Goal: Task Accomplishment & Management: Manage account settings

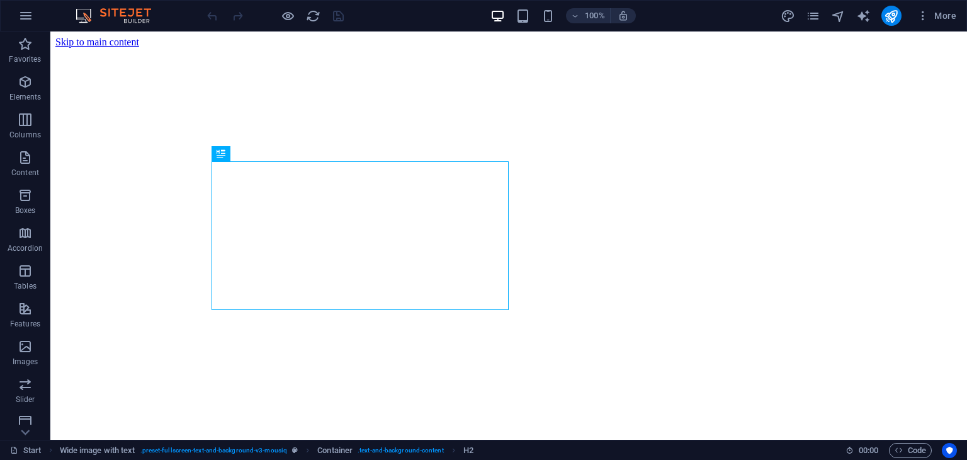
scroll to position [377, 0]
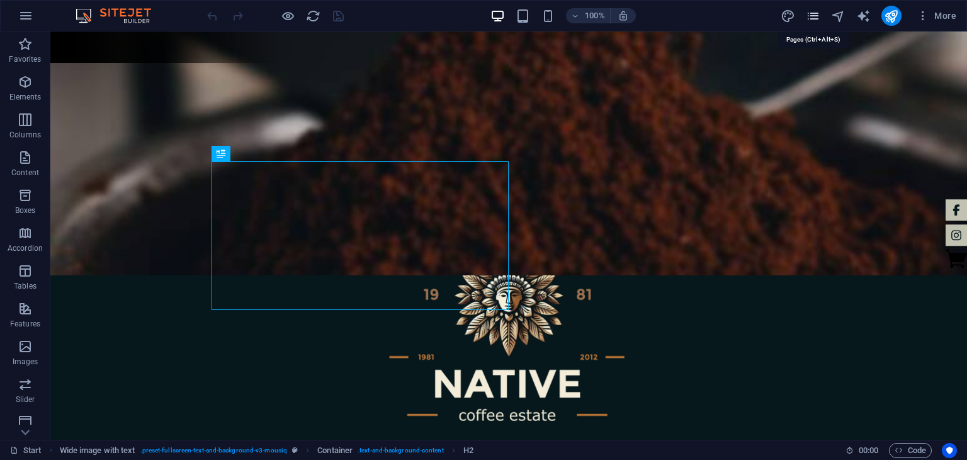
click at [816, 9] on icon "pages" at bounding box center [813, 16] width 14 height 14
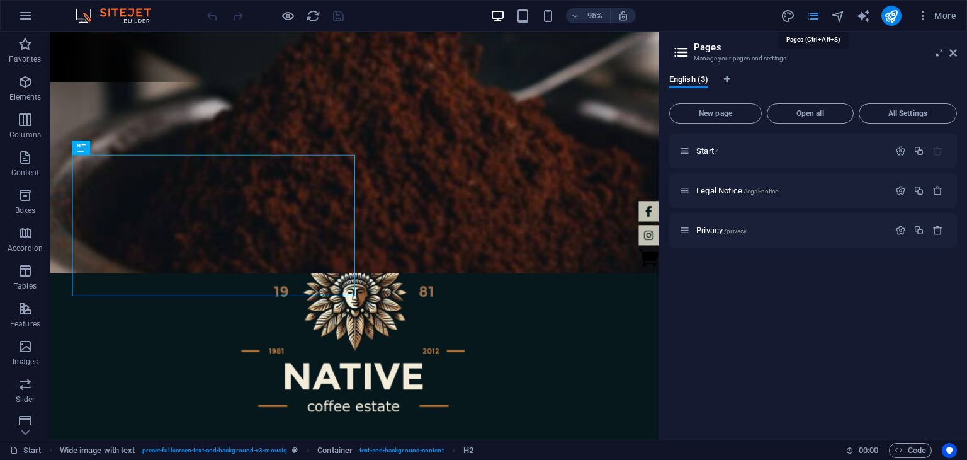
click at [816, 9] on icon "pages" at bounding box center [813, 16] width 14 height 14
click at [792, 14] on icon "design" at bounding box center [788, 16] width 14 height 14
select select "px"
select select "400"
select select "px"
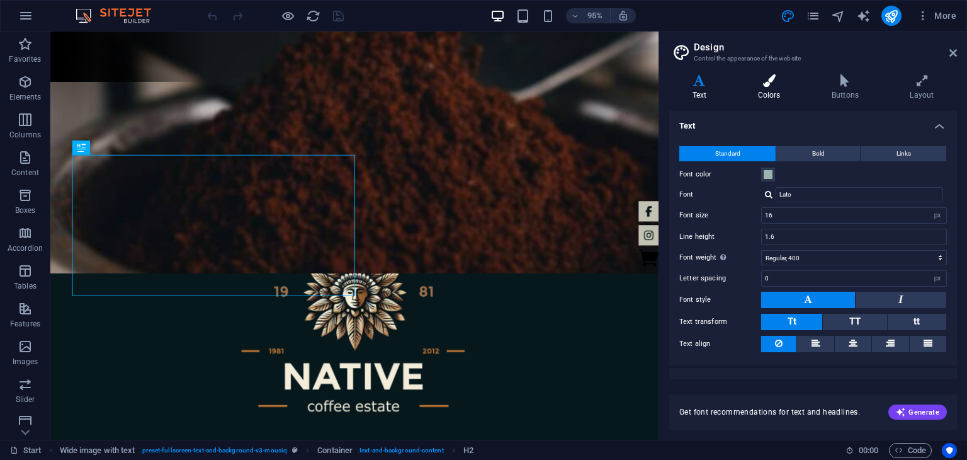
click at [773, 89] on h4 "Colors" at bounding box center [772, 87] width 74 height 26
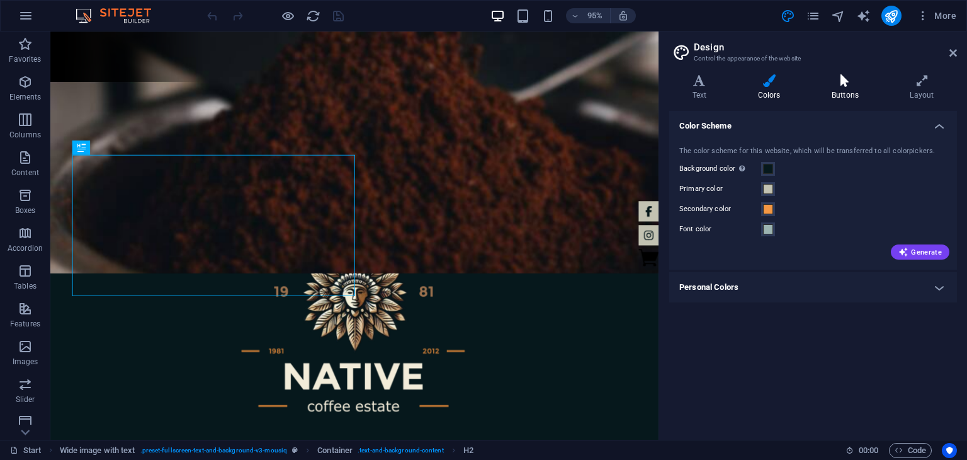
click at [851, 89] on h4 "Buttons" at bounding box center [848, 87] width 78 height 26
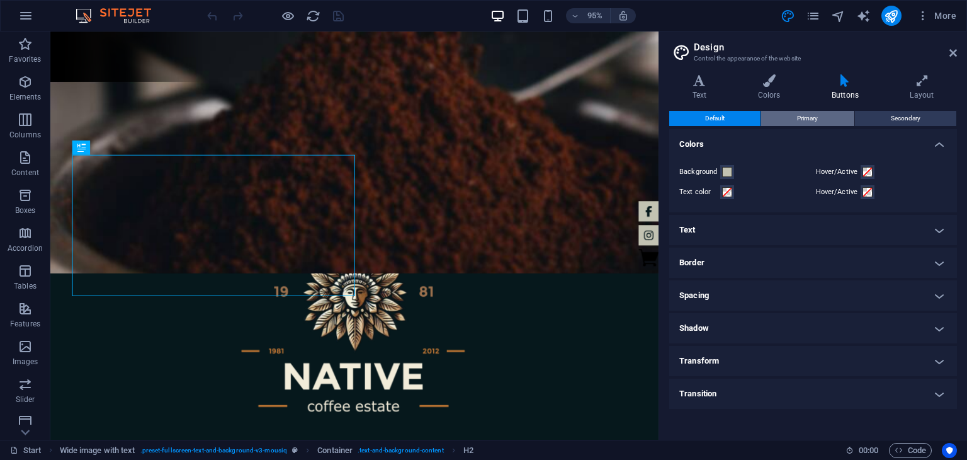
click at [814, 122] on span "Primary" at bounding box center [807, 118] width 21 height 15
click at [732, 118] on button "Default" at bounding box center [714, 118] width 91 height 15
click at [924, 83] on icon at bounding box center [922, 80] width 70 height 13
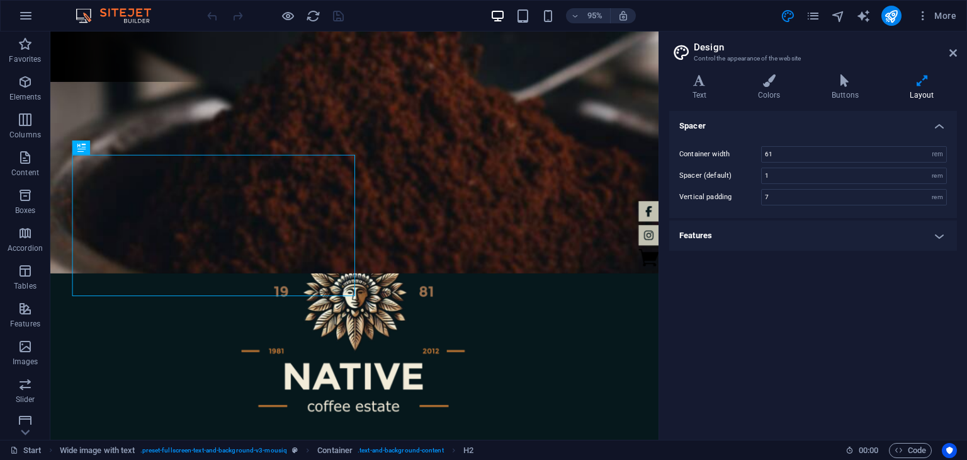
click at [811, 236] on h4 "Features" at bounding box center [813, 235] width 288 height 30
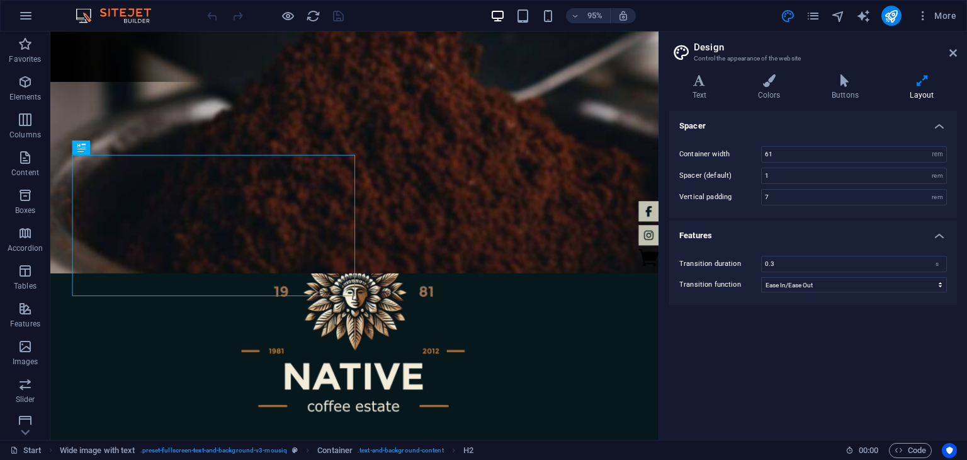
click at [811, 236] on h4 "Features" at bounding box center [813, 231] width 288 height 23
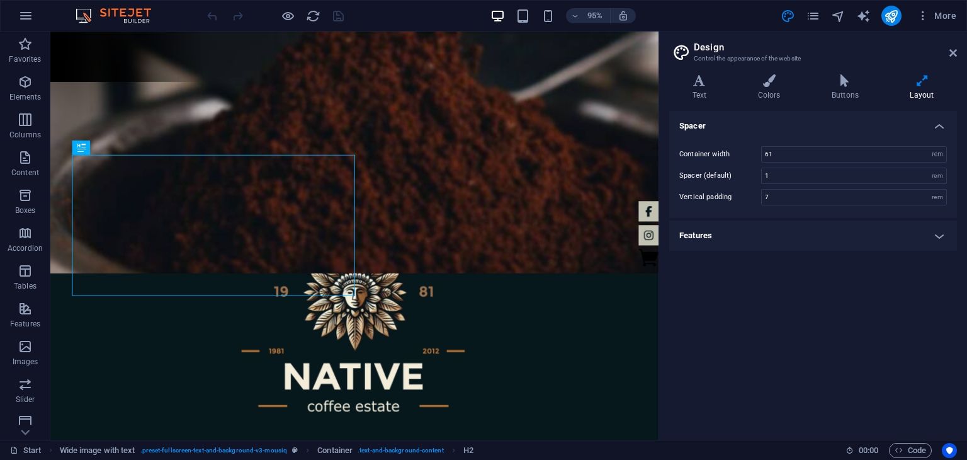
click at [811, 236] on h4 "Features" at bounding box center [813, 235] width 288 height 30
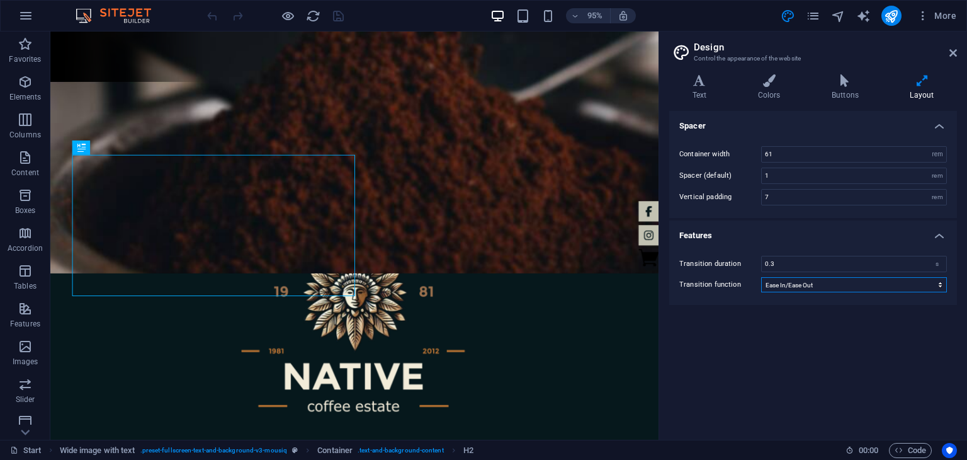
click at [821, 285] on select "Ease Ease In Ease Out Ease In/Ease Out Linear" at bounding box center [854, 284] width 186 height 15
click at [792, 218] on ul "Spacer Container width 61 rem px Spacer (default) 1 rem Vertical padding 7 rem …" at bounding box center [813, 208] width 288 height 194
click at [705, 76] on icon at bounding box center [699, 80] width 60 height 13
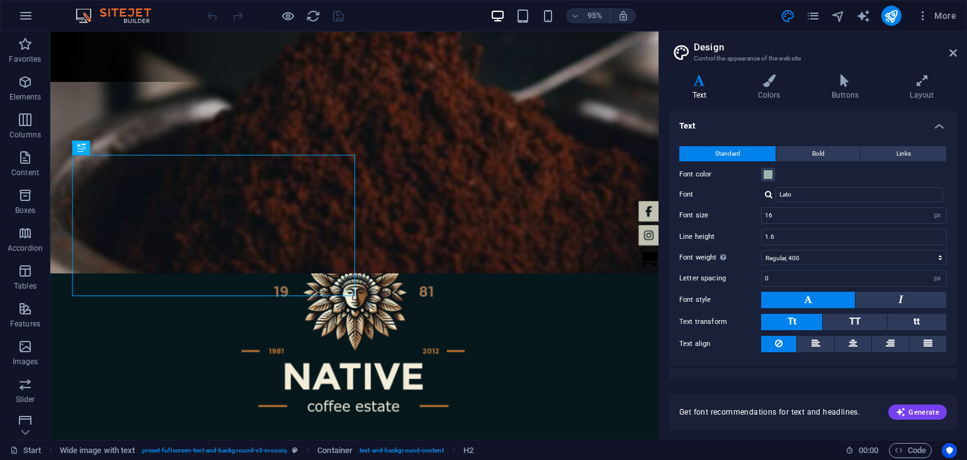
drag, startPoint x: 957, startPoint y: 130, endPoint x: 956, endPoint y: 147, distance: 17.0
click at [956, 147] on div "Variants Text Colors Buttons Layout Text Standard Bold Links Font color Font La…" at bounding box center [813, 251] width 308 height 375
click at [956, 147] on div "Text Standard Bold Links Font color Font Lato Font size 16 rem px Line height 1…" at bounding box center [813, 245] width 288 height 268
drag, startPoint x: 956, startPoint y: 147, endPoint x: 957, endPoint y: 174, distance: 27.1
click at [957, 174] on div "Variants Text Colors Buttons Layout Text Standard Bold Links Font color Font La…" at bounding box center [813, 251] width 308 height 375
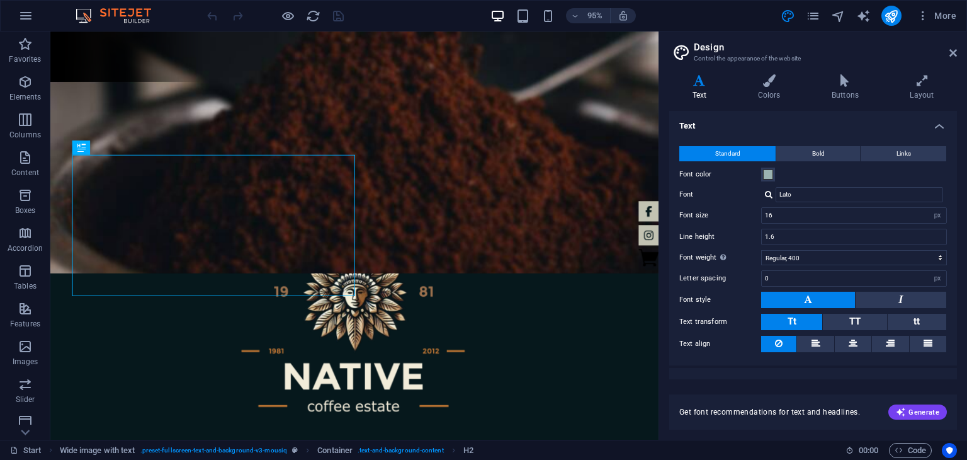
drag, startPoint x: 956, startPoint y: 187, endPoint x: 955, endPoint y: 193, distance: 6.6
click at [955, 193] on div "Text Standard Bold Links Font color Font Lato Font size 16 rem px Line height 1…" at bounding box center [813, 245] width 288 height 268
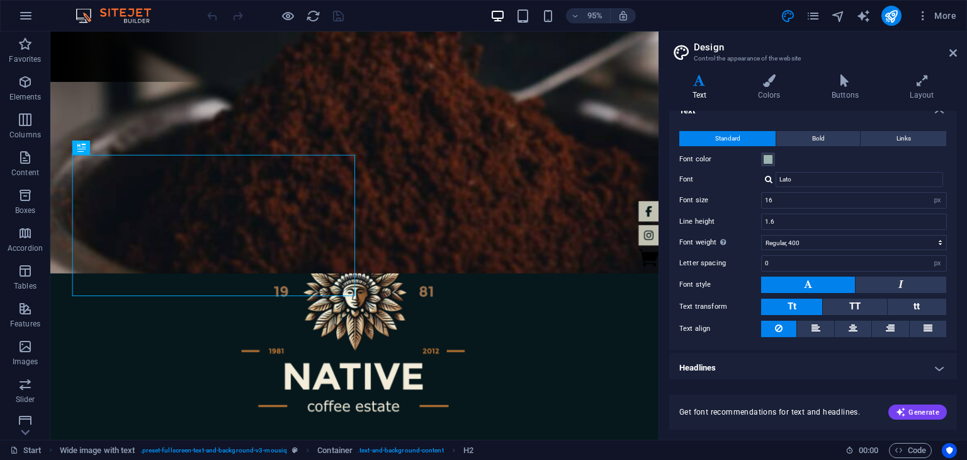
scroll to position [17, 0]
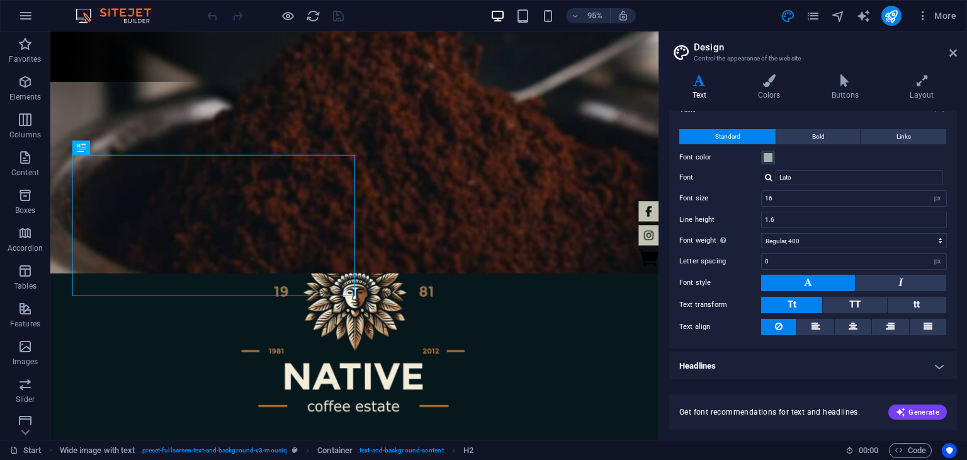
click at [793, 366] on h4 "Headlines" at bounding box center [813, 366] width 288 height 30
click at [793, 366] on h4 "Headlines" at bounding box center [813, 362] width 288 height 23
click at [793, 366] on h4 "Headlines" at bounding box center [813, 366] width 288 height 30
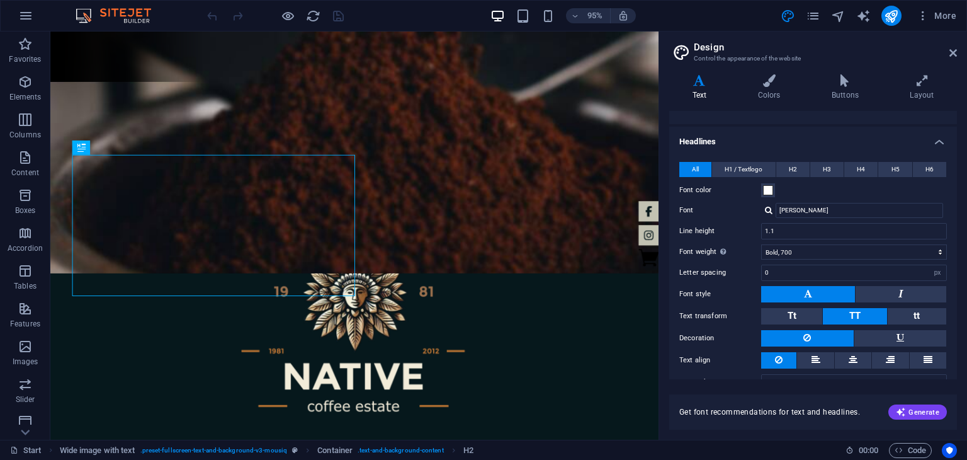
scroll to position [261, 0]
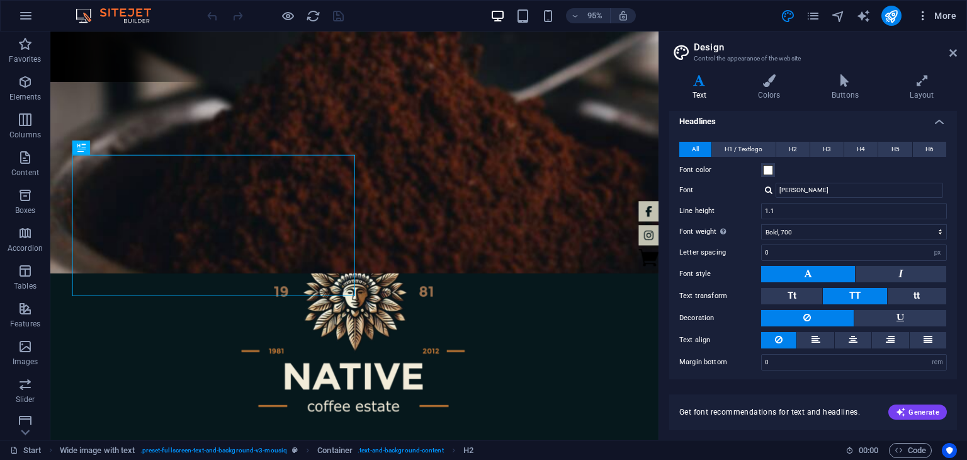
click at [929, 16] on icon "button" at bounding box center [923, 15] width 13 height 13
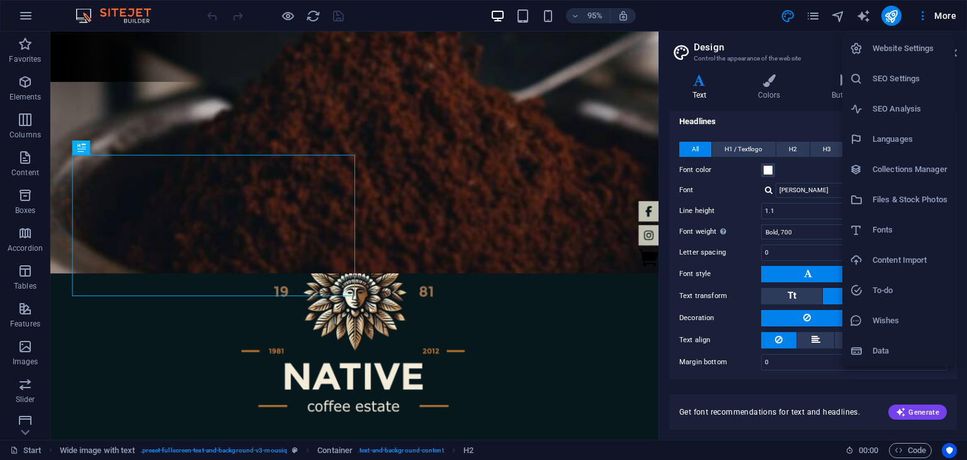
click at [897, 76] on h6 "SEO Settings" at bounding box center [910, 78] width 75 height 15
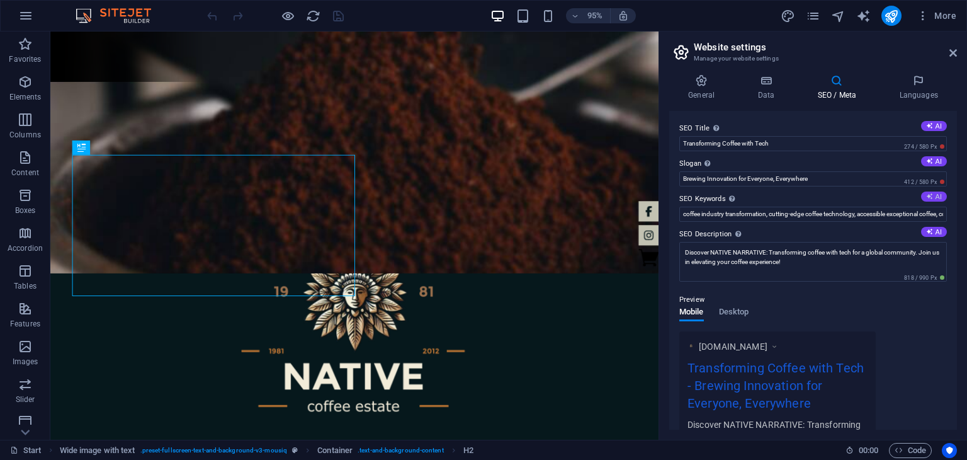
click at [932, 197] on button "AI" at bounding box center [934, 196] width 26 height 10
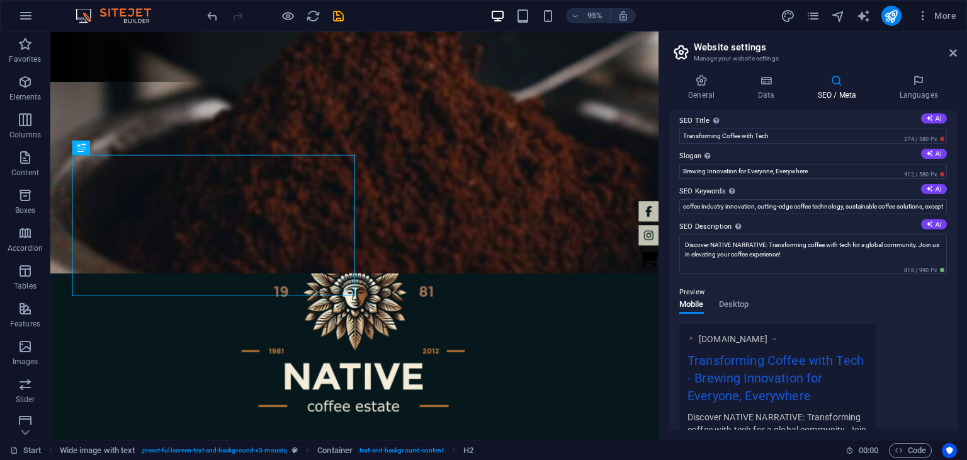
scroll to position [0, 0]
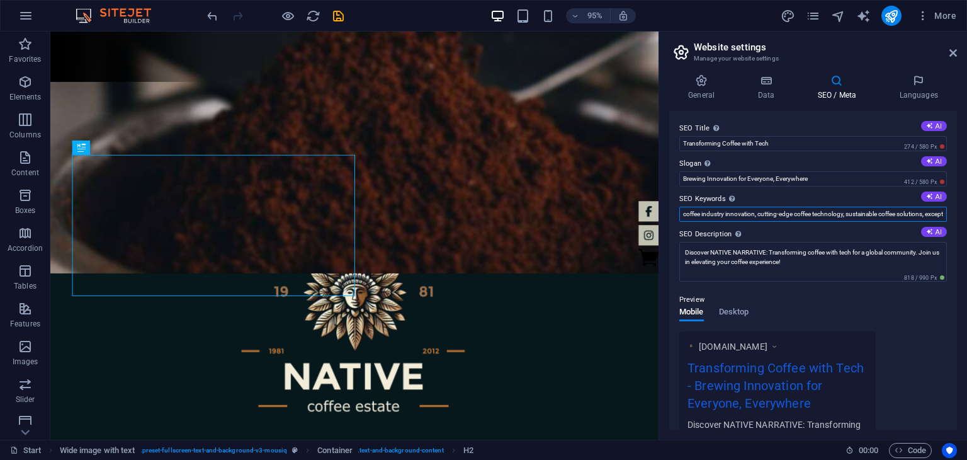
click at [930, 215] on input "coffee industry innovation, cutting-edge coffee technology, sustainable coffee …" at bounding box center [813, 214] width 268 height 15
click at [930, 213] on input "coffee industry innovation, cutting-edge coffee technology, sustainable coffee …" at bounding box center [813, 214] width 268 height 15
click at [939, 215] on input "coffee industry innovation, cutting-edge coffee technology, sustainable coffee …" at bounding box center [813, 214] width 268 height 15
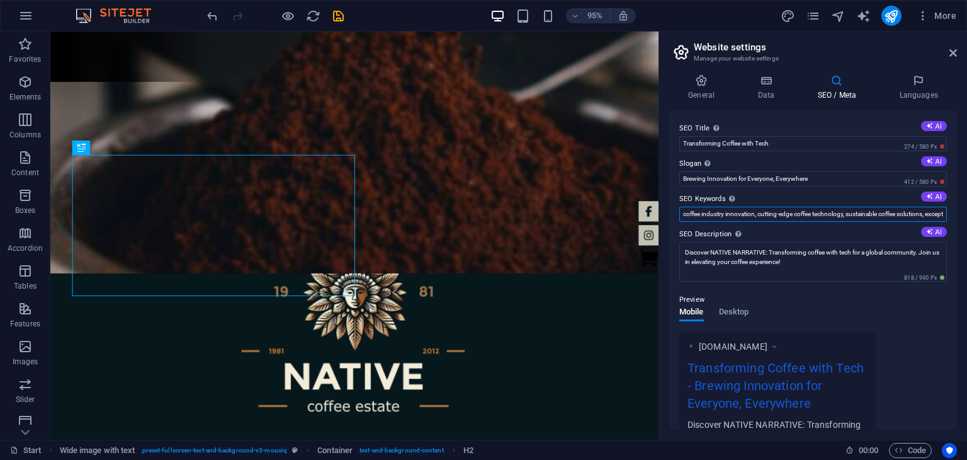
click at [929, 215] on input "coffee industry innovation, cutting-edge coffee technology, sustainable coffee …" at bounding box center [813, 214] width 268 height 15
drag, startPoint x: 902, startPoint y: 227, endPoint x: 671, endPoint y: 99, distance: 263.5
click at [671, 99] on h4 "General" at bounding box center [703, 87] width 69 height 26
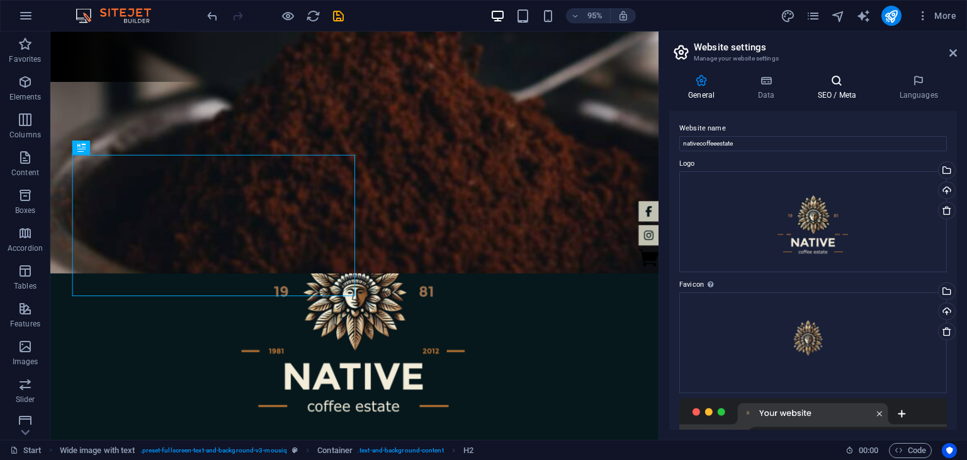
click at [856, 88] on h4 "SEO / Meta" at bounding box center [839, 87] width 82 height 26
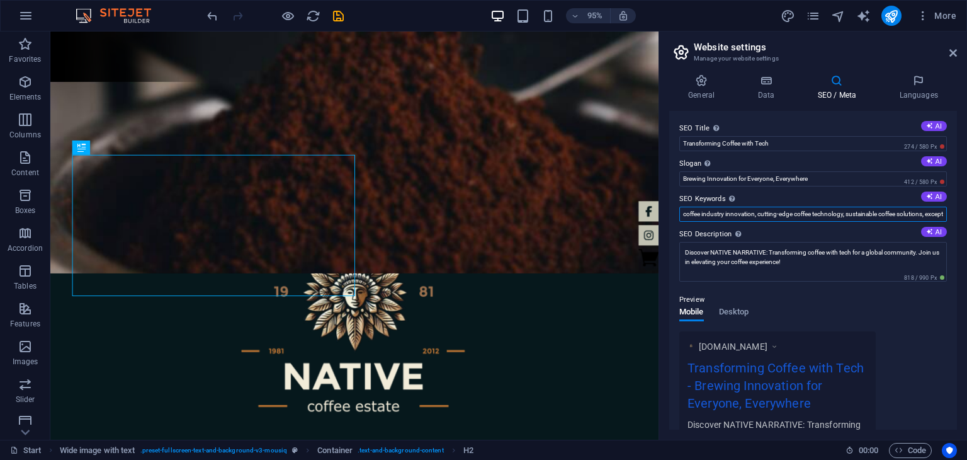
click at [897, 215] on input "coffee industry innovation, cutting-edge coffee technology, sustainable coffee …" at bounding box center [813, 214] width 268 height 15
type input "coffee industry innovation, cutting-edge coffee technology, sustainable coffee …"
click at [894, 313] on div "Preview Mobile Desktop [DOMAIN_NAME] Transforming Coffee with Tech - Brewing In…" at bounding box center [813, 372] width 268 height 181
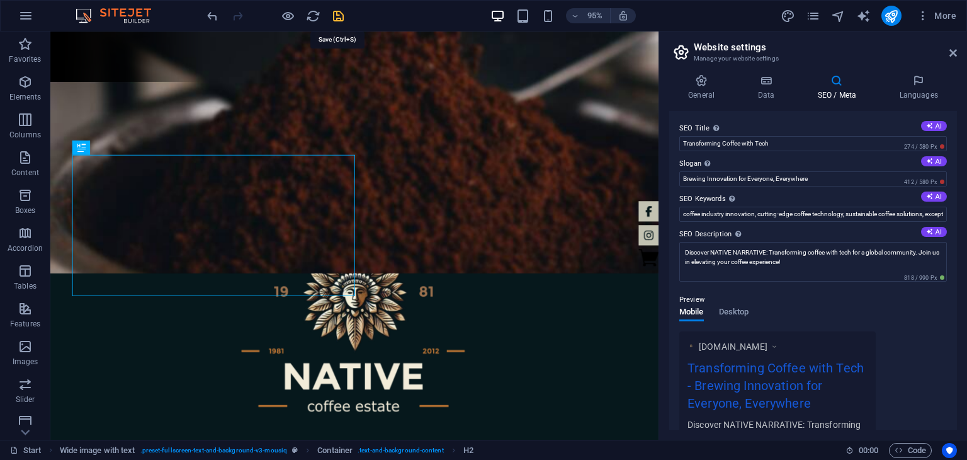
click at [338, 16] on icon "save" at bounding box center [338, 16] width 14 height 14
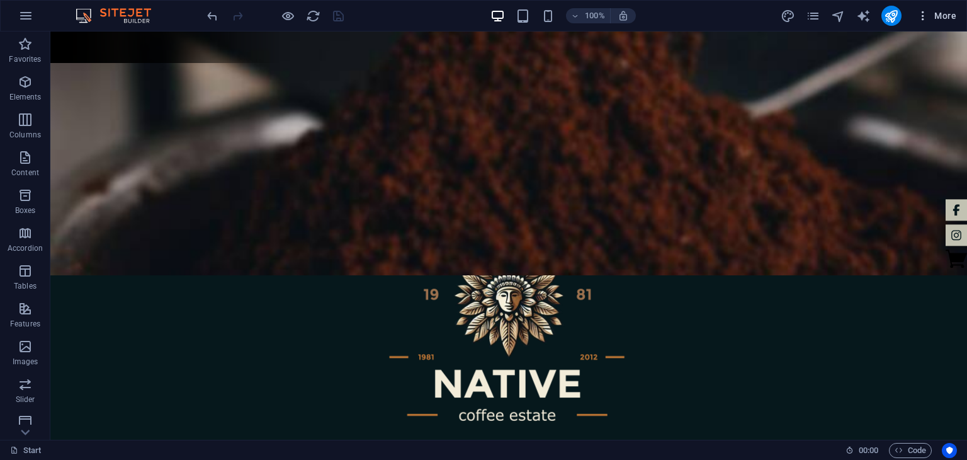
click at [942, 11] on span "More" at bounding box center [937, 15] width 40 height 13
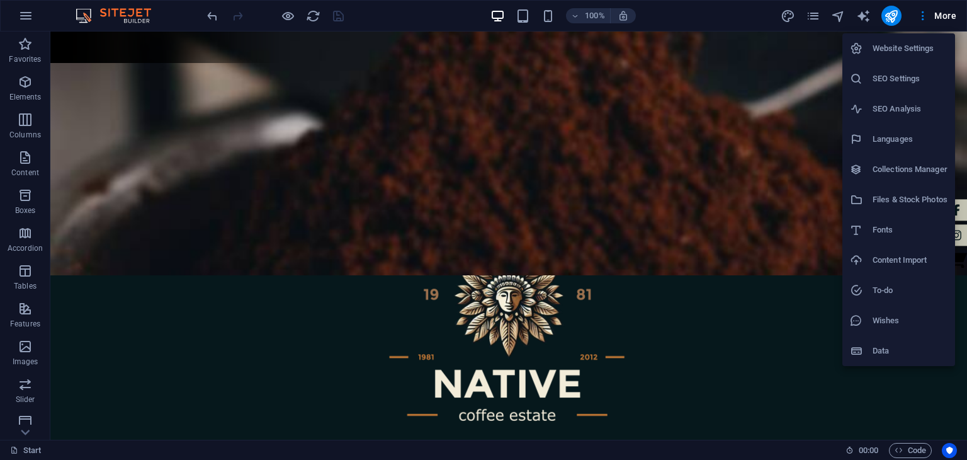
click at [905, 70] on li "SEO Settings" at bounding box center [899, 79] width 113 height 30
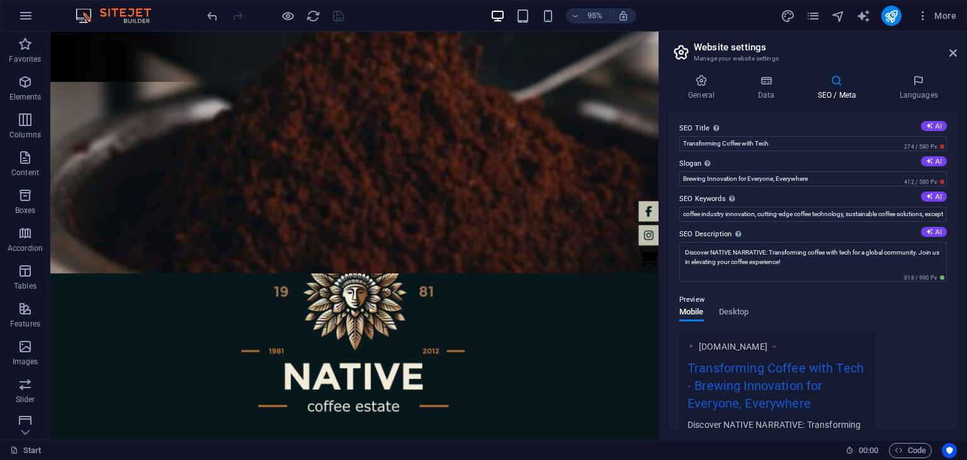
scroll to position [204, 0]
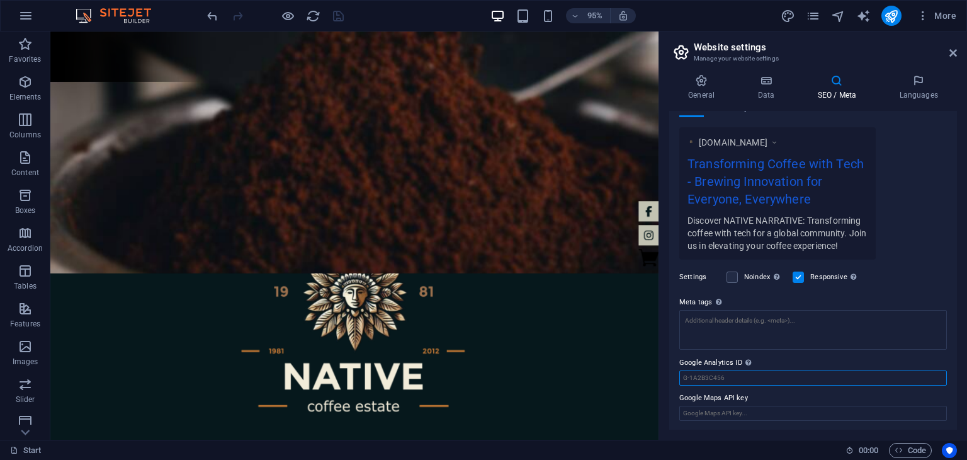
click at [741, 378] on input "Google Analytics ID Please only add the Google Analytics ID. We automatically i…" at bounding box center [813, 377] width 268 height 15
click at [735, 407] on input "Google Maps API key" at bounding box center [813, 413] width 268 height 15
click at [918, 275] on div "Settings Noindex Instruct search engines to exclude this website from search re…" at bounding box center [813, 276] width 268 height 35
drag, startPoint x: 957, startPoint y: 293, endPoint x: 950, endPoint y: 198, distance: 95.4
click at [950, 198] on div "General Data SEO / Meta Languages Website name nativecoffeeestate Logo Drag fil…" at bounding box center [813, 251] width 308 height 375
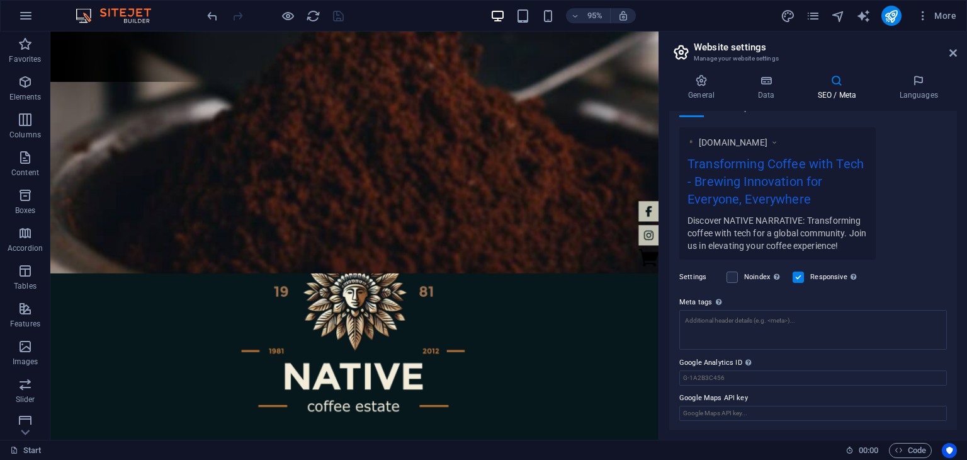
scroll to position [0, 0]
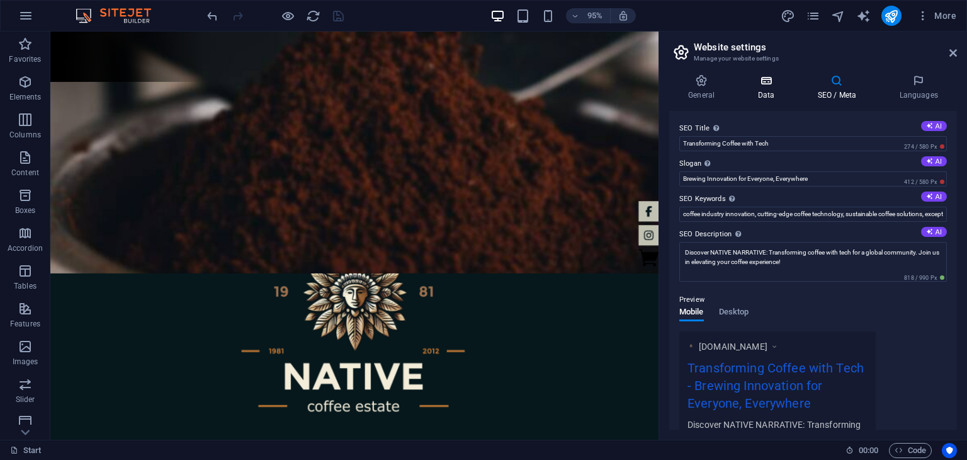
click at [764, 81] on icon at bounding box center [766, 80] width 55 height 13
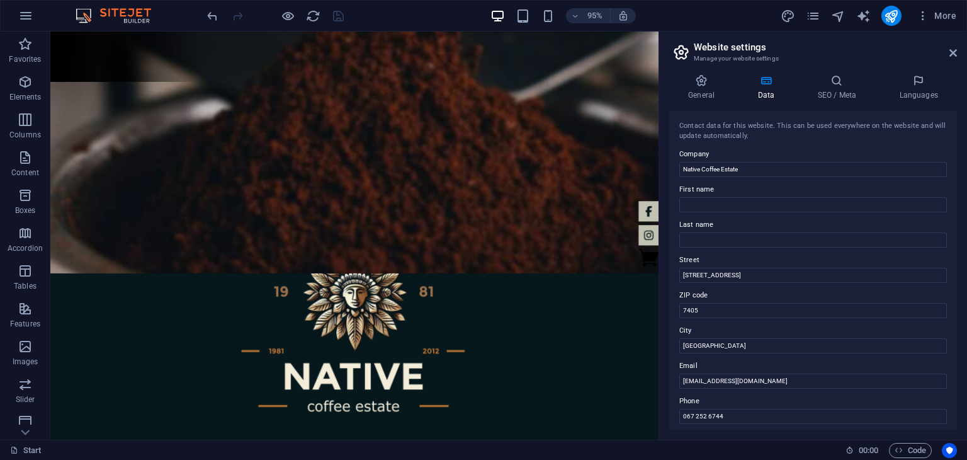
drag, startPoint x: 956, startPoint y: 144, endPoint x: 955, endPoint y: 179, distance: 35.3
click at [955, 179] on div "Contact data for this website. This can be used everywhere on the website and w…" at bounding box center [813, 270] width 288 height 319
click at [696, 88] on h4 "General" at bounding box center [703, 87] width 69 height 26
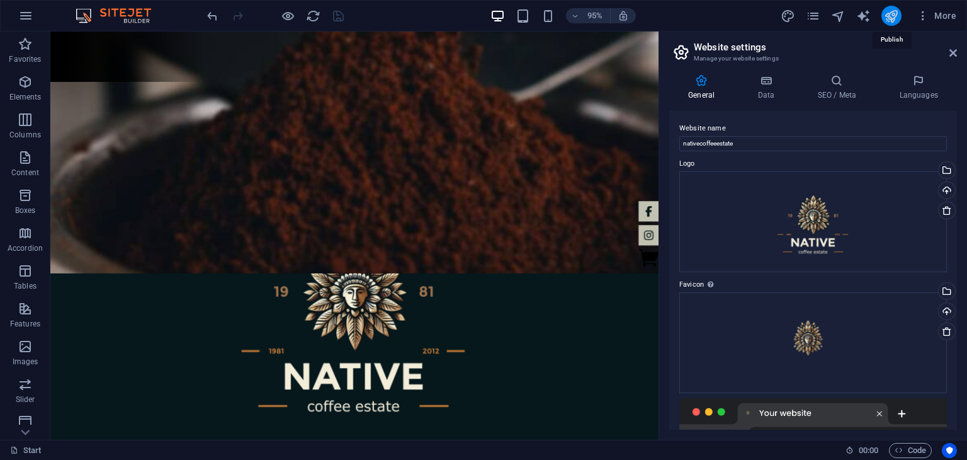
click at [892, 18] on icon "publish" at bounding box center [891, 16] width 14 height 14
